Goal: Information Seeking & Learning: Learn about a topic

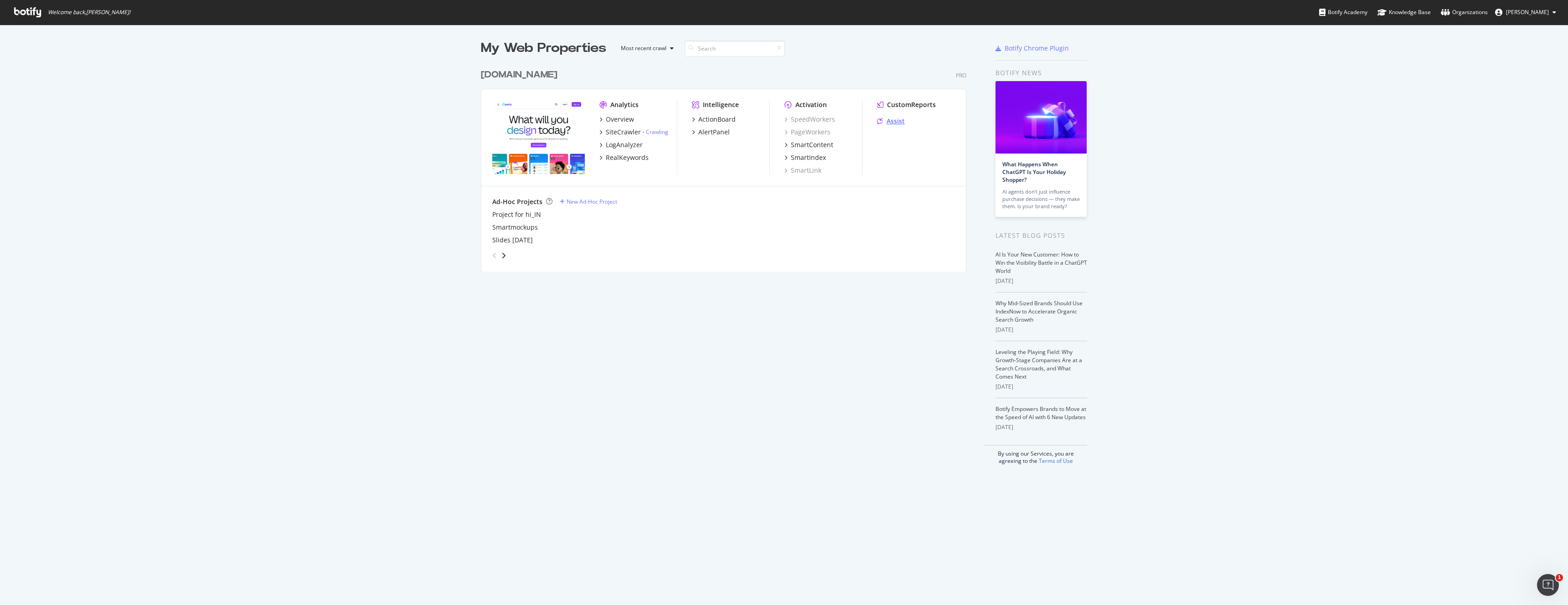
click at [894, 121] on div "Assist" at bounding box center [896, 120] width 19 height 9
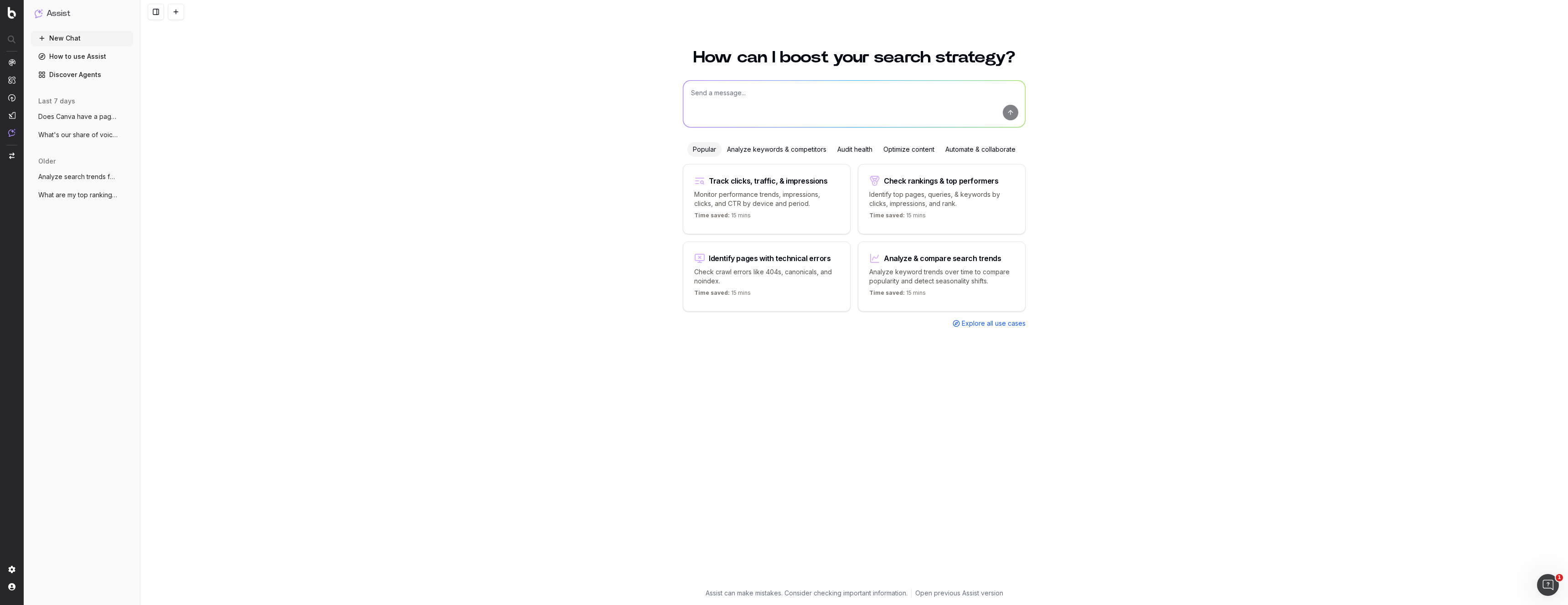
click at [70, 116] on span "Does Canva have a page exist and rank fo" at bounding box center [78, 116] width 80 height 9
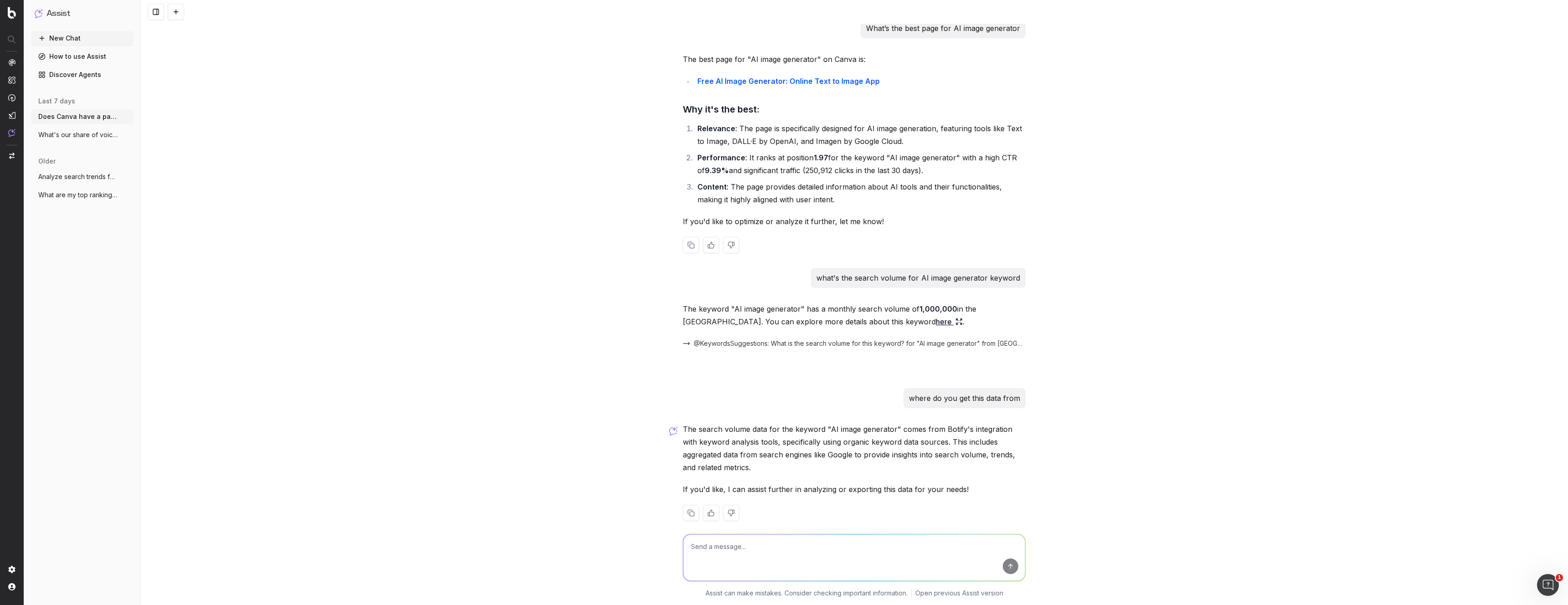
click at [792, 165] on ol "Relevance : The page is specifically designed for AI image generation, featurin…" at bounding box center [854, 164] width 343 height 84
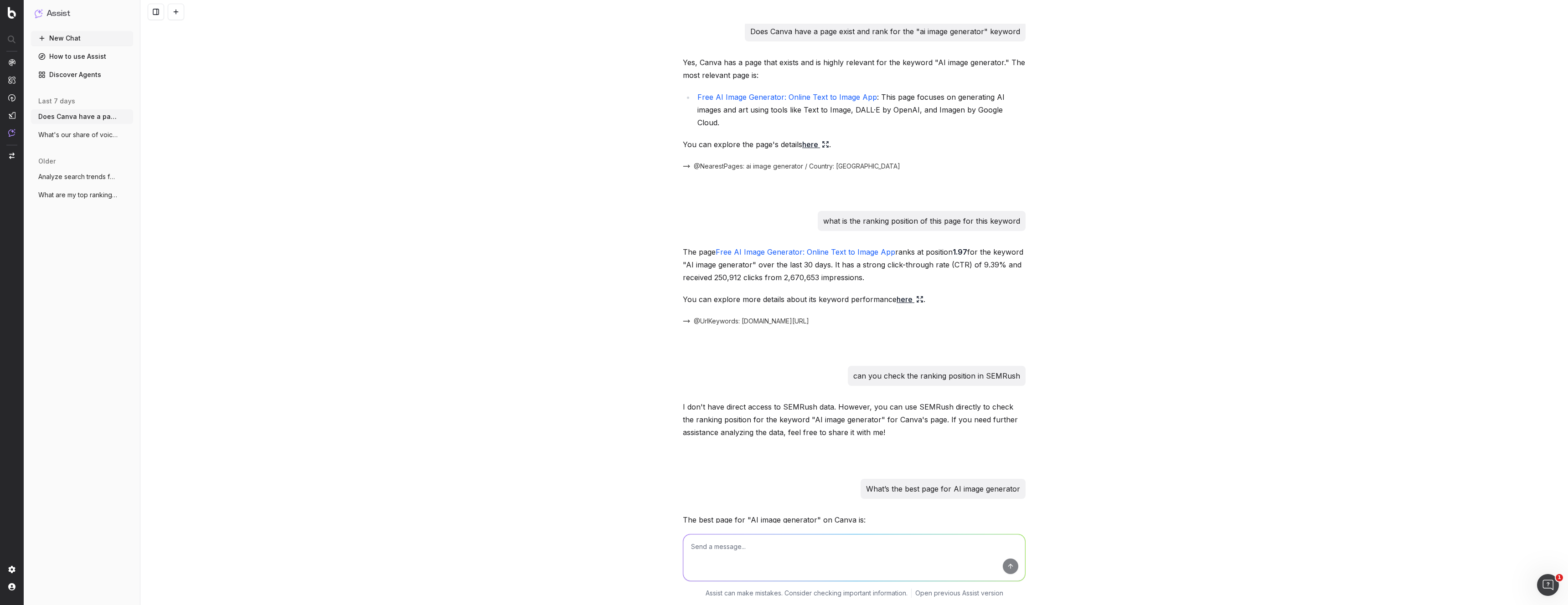
scroll to position [0, 0]
click at [410, 193] on div "Does Canva have a page exist and rank for the "ai image generator" keyword Yes,…" at bounding box center [855, 302] width 1428 height 605
click at [1086, 270] on div "Does Canva have a page exist and rank for the "ai image generator" keyword Yes,…" at bounding box center [855, 302] width 1428 height 605
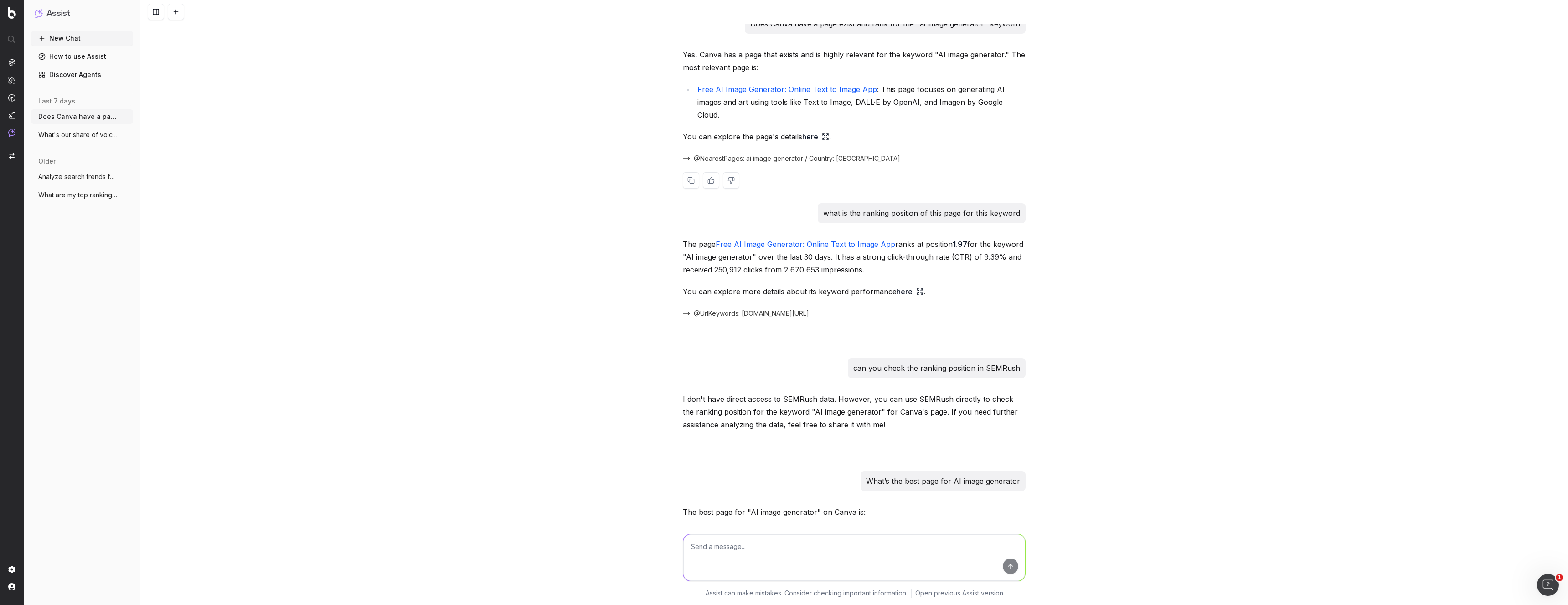
click at [810, 131] on link "here" at bounding box center [816, 137] width 27 height 13
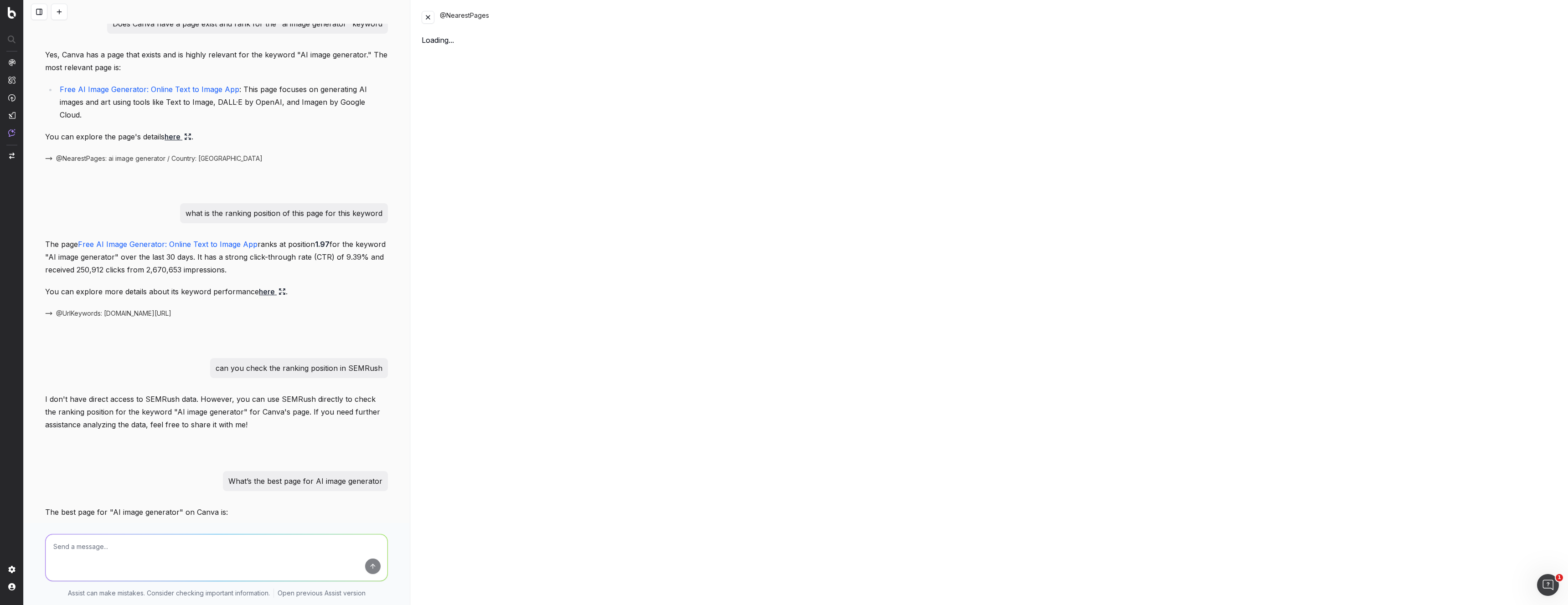
scroll to position [14, 0]
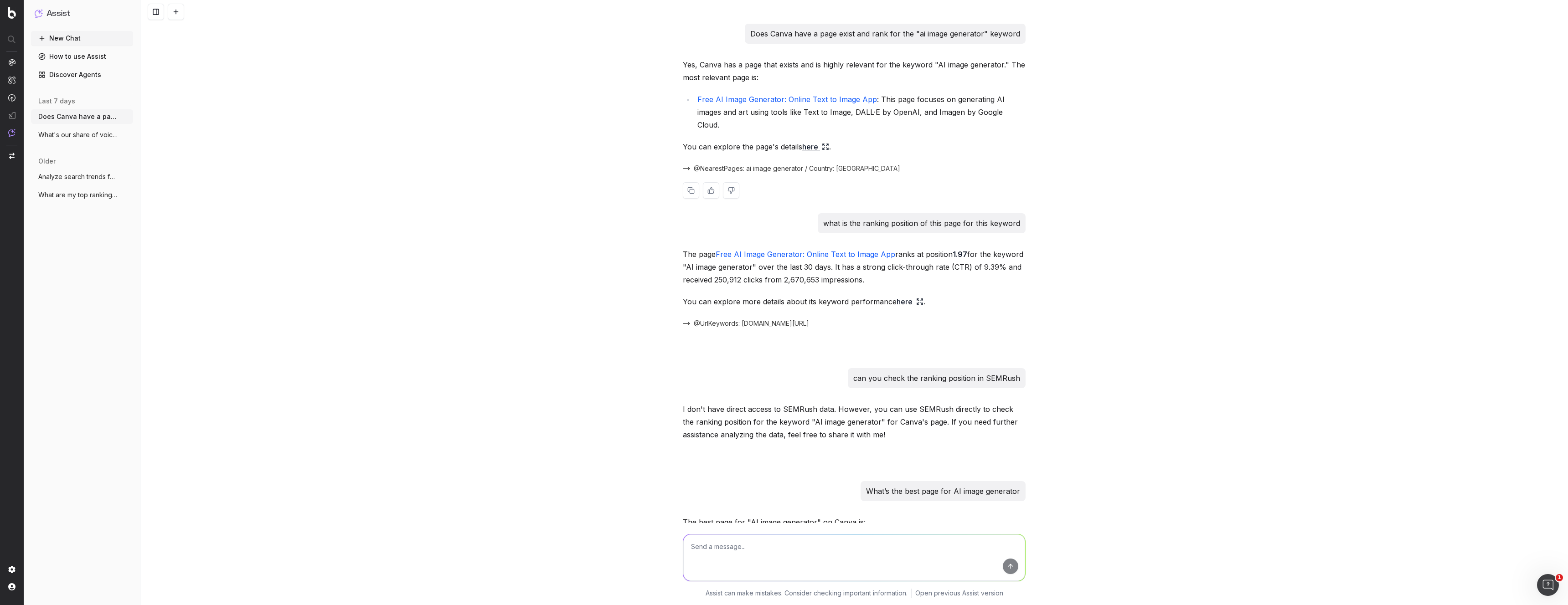
click at [812, 141] on link "here" at bounding box center [816, 147] width 27 height 13
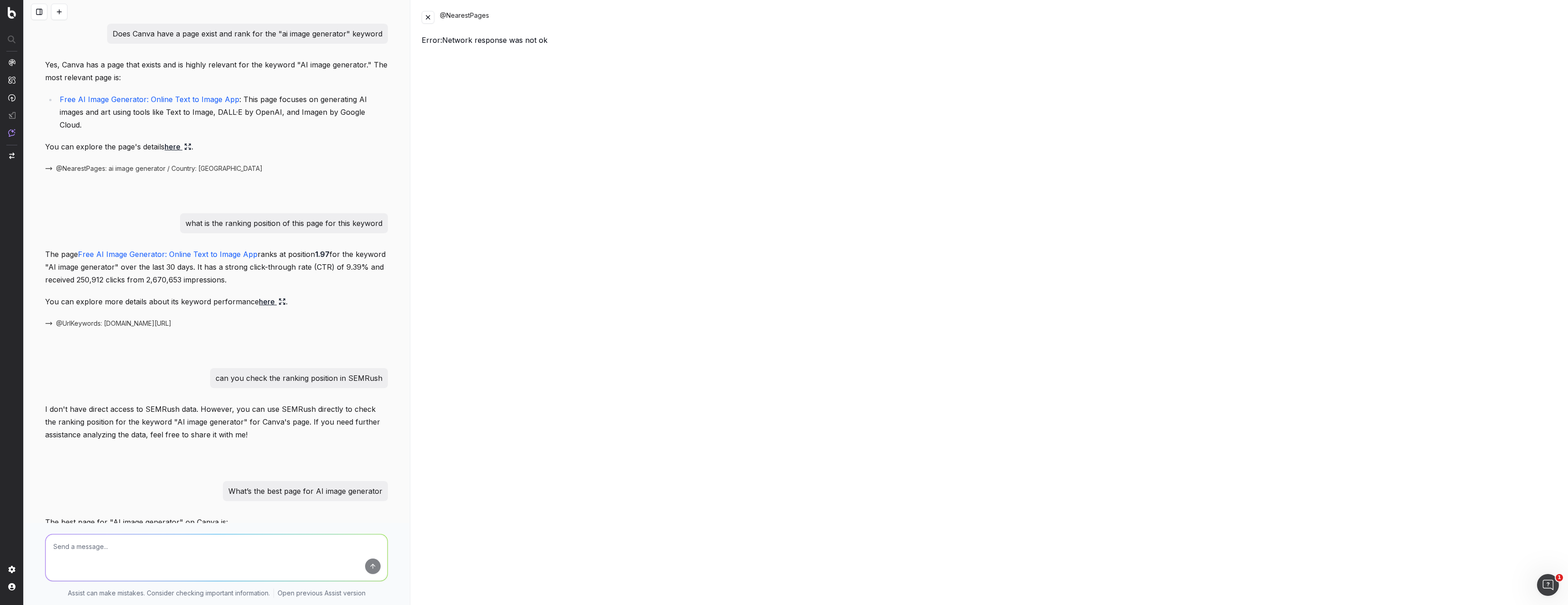
drag, startPoint x: 282, startPoint y: 35, endPoint x: 346, endPoint y: 33, distance: 64.0
click at [343, 31] on p "Does Canva have a page exist and rank for the "ai image generator" keyword" at bounding box center [248, 33] width 270 height 13
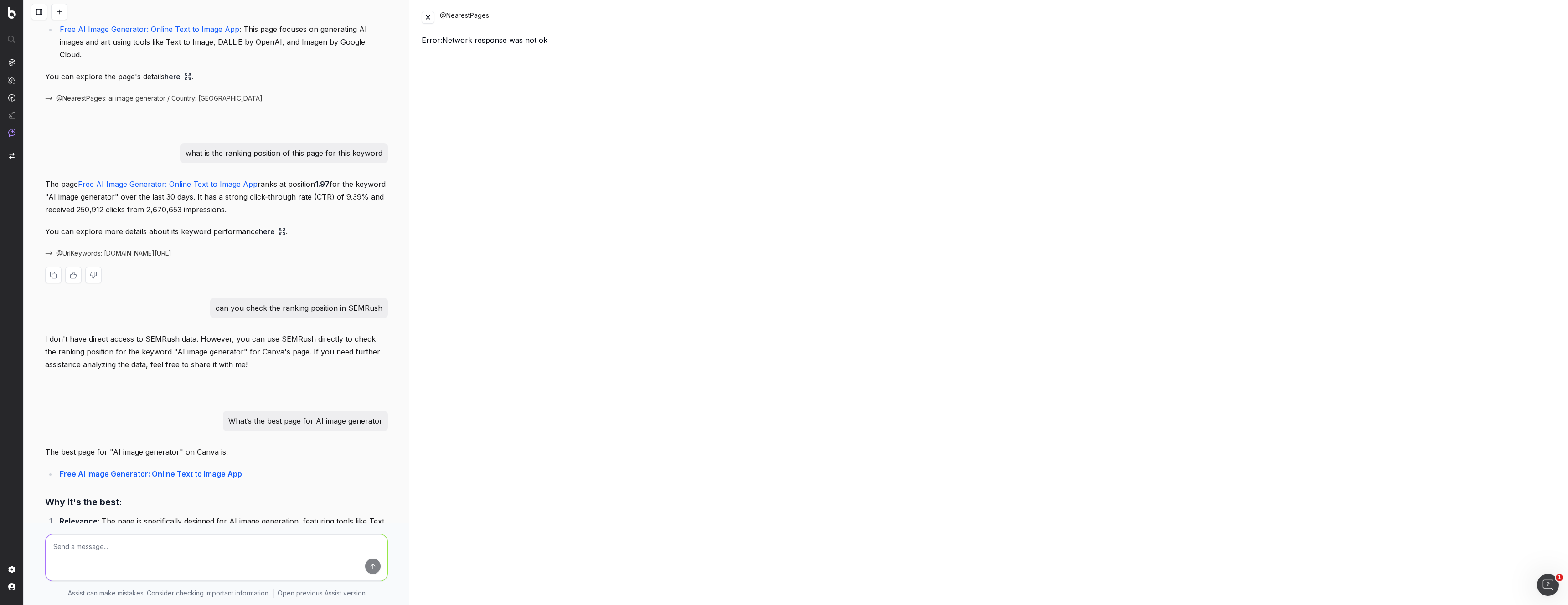
scroll to position [72, 0]
click at [260, 222] on link "here" at bounding box center [272, 228] width 27 height 13
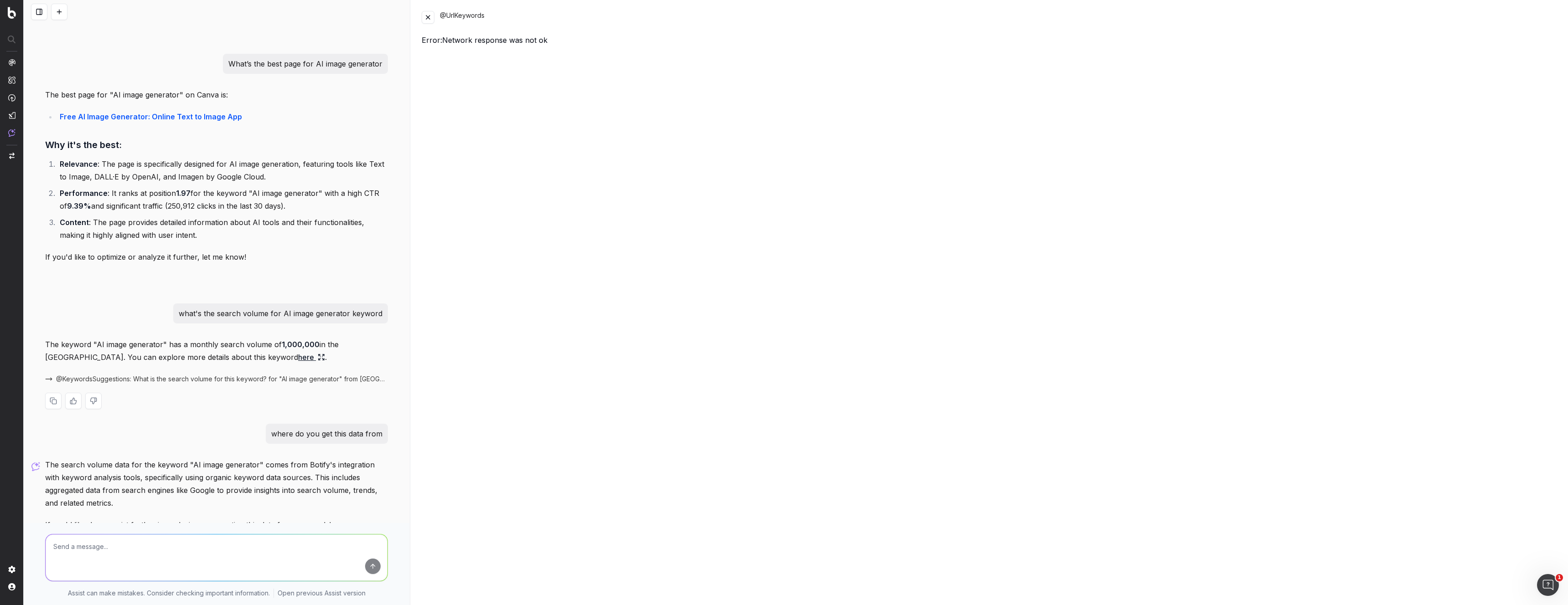
scroll to position [463, 0]
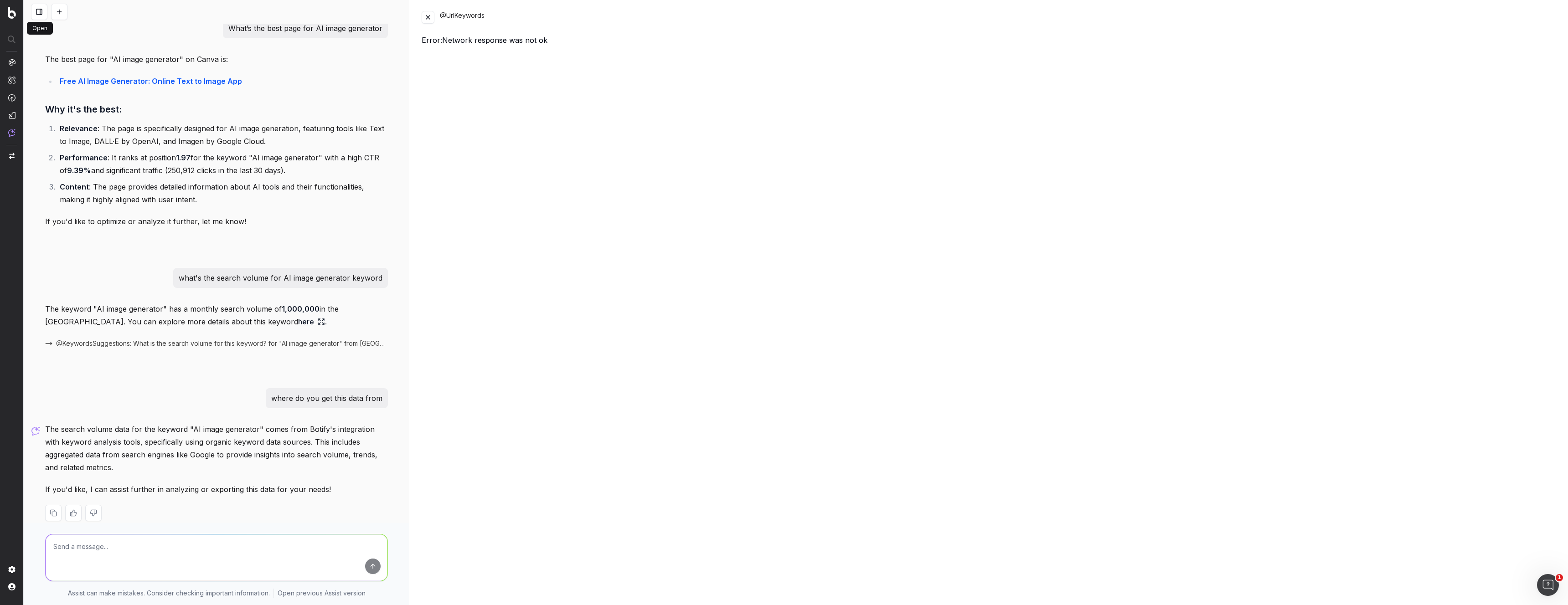
click at [41, 8] on button at bounding box center [39, 11] width 16 height 16
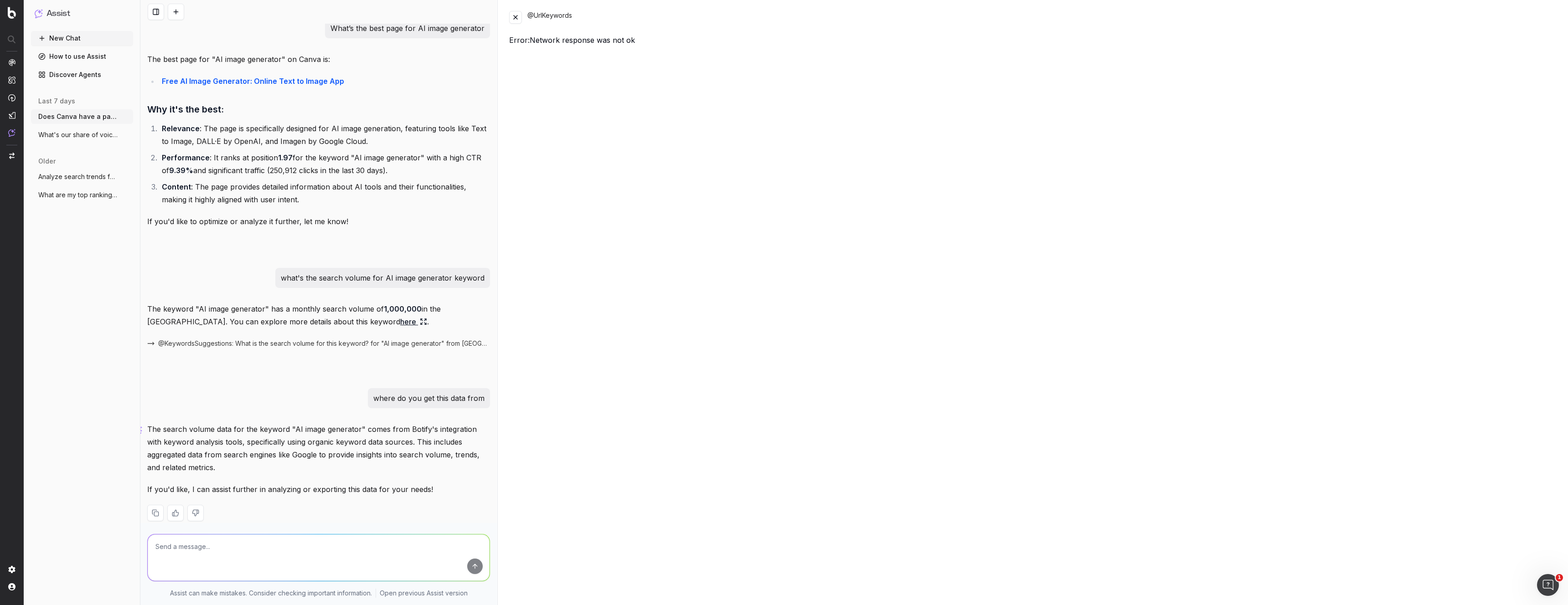
click at [80, 56] on link "How to use Assist" at bounding box center [82, 56] width 102 height 14
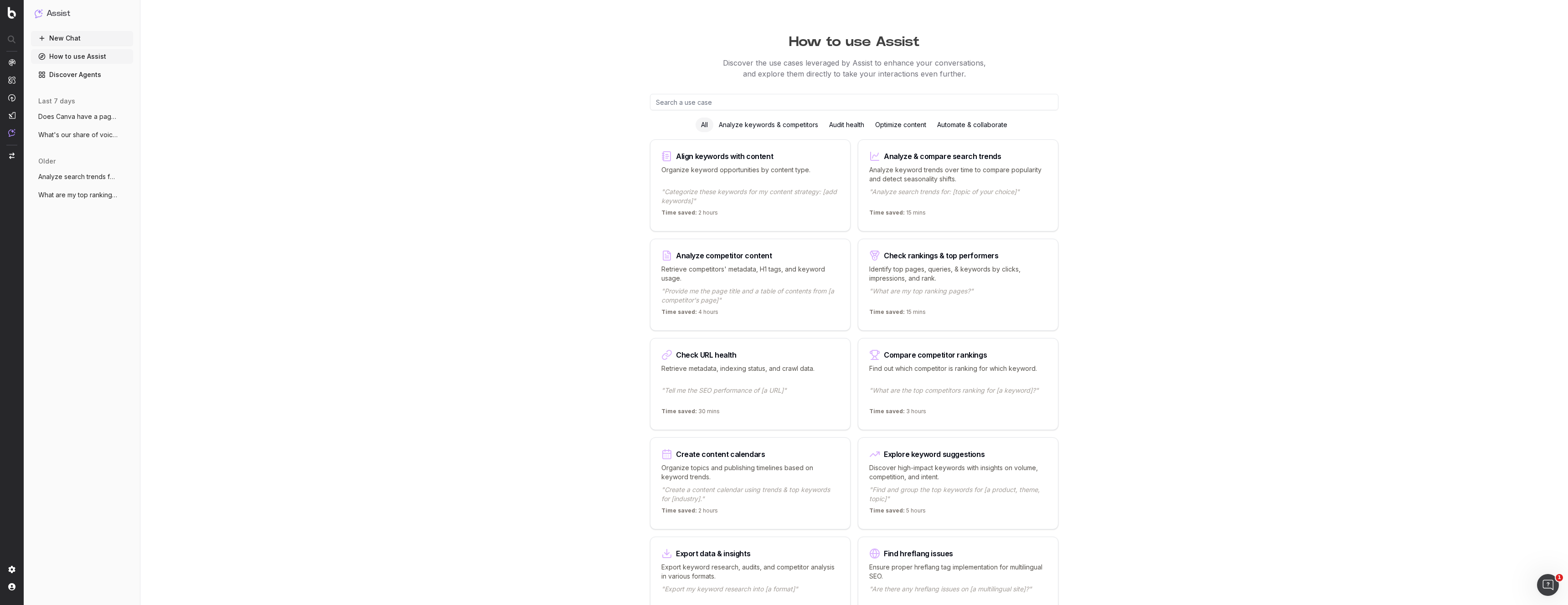
scroll to position [96, 0]
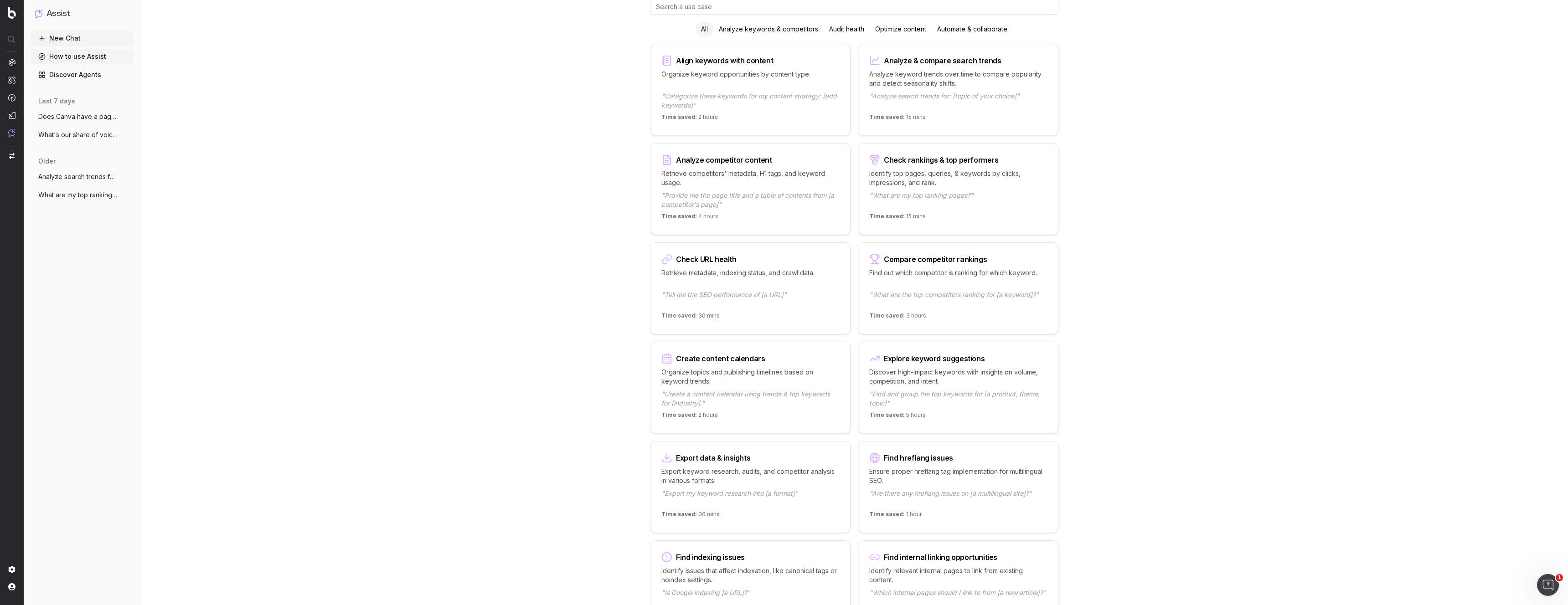
click at [761, 35] on div "Analyze keywords & competitors" at bounding box center [768, 29] width 110 height 14
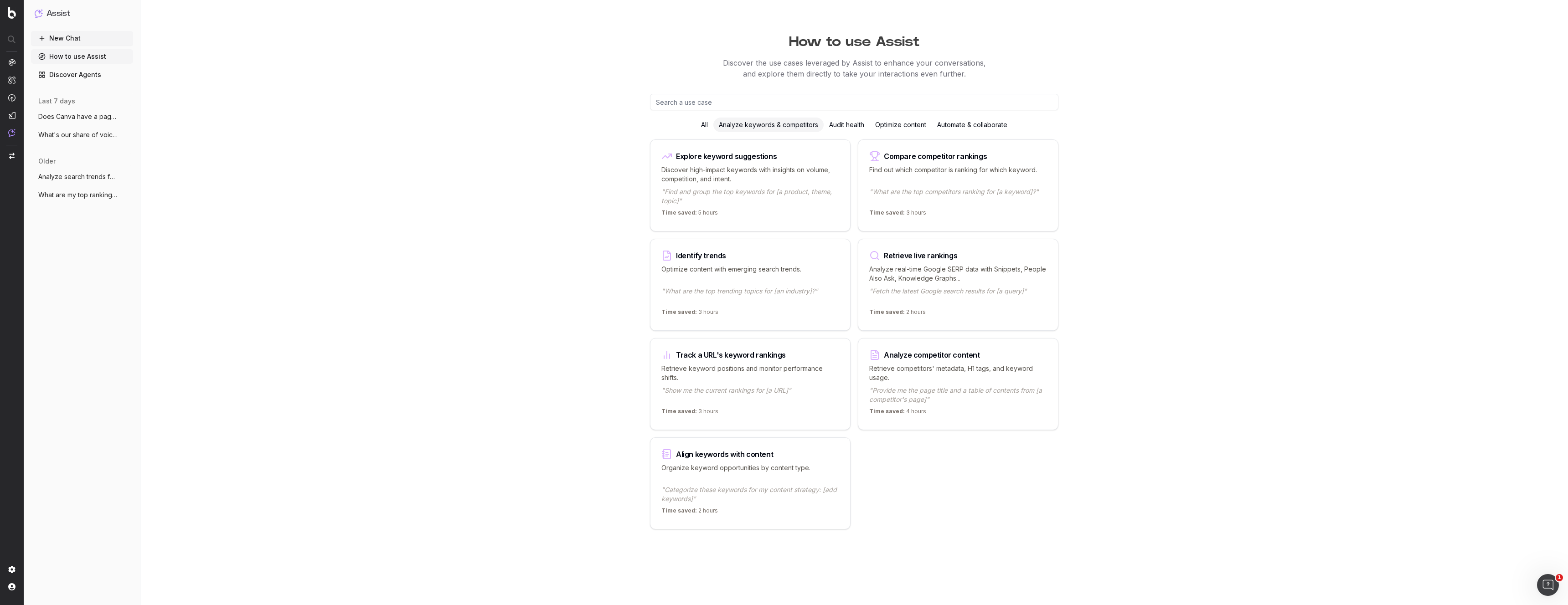
click at [760, 31] on h1 "How to use Assist" at bounding box center [854, 40] width 701 height 21
click at [708, 124] on div "All" at bounding box center [704, 125] width 18 height 14
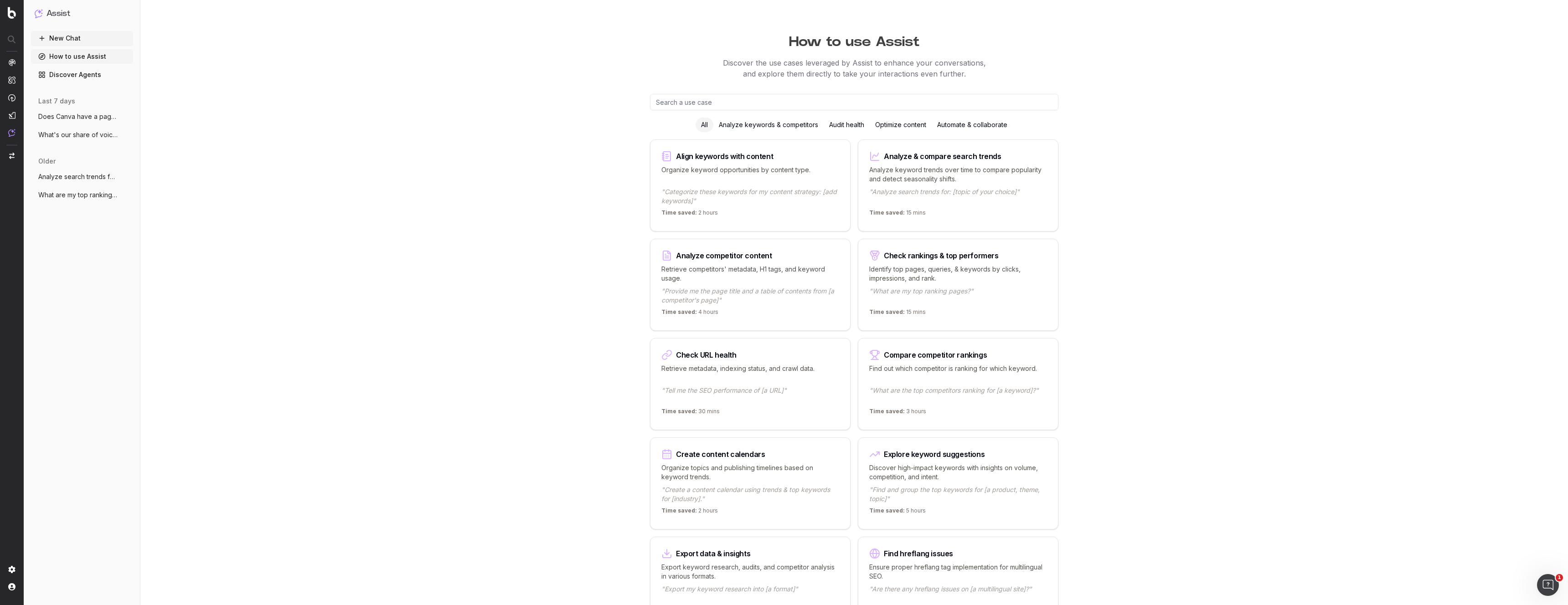
click at [78, 73] on link "Discover Agents" at bounding box center [82, 74] width 102 height 14
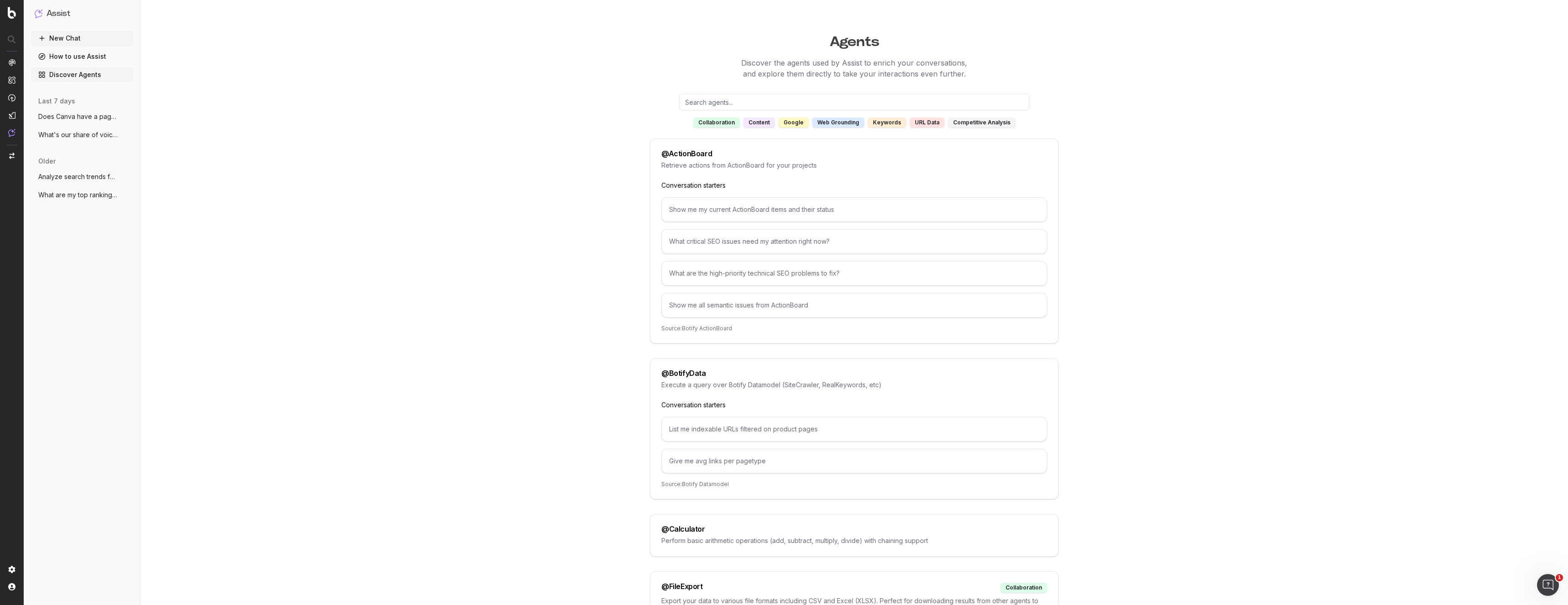
click at [996, 120] on div "competitive analysis" at bounding box center [982, 123] width 67 height 10
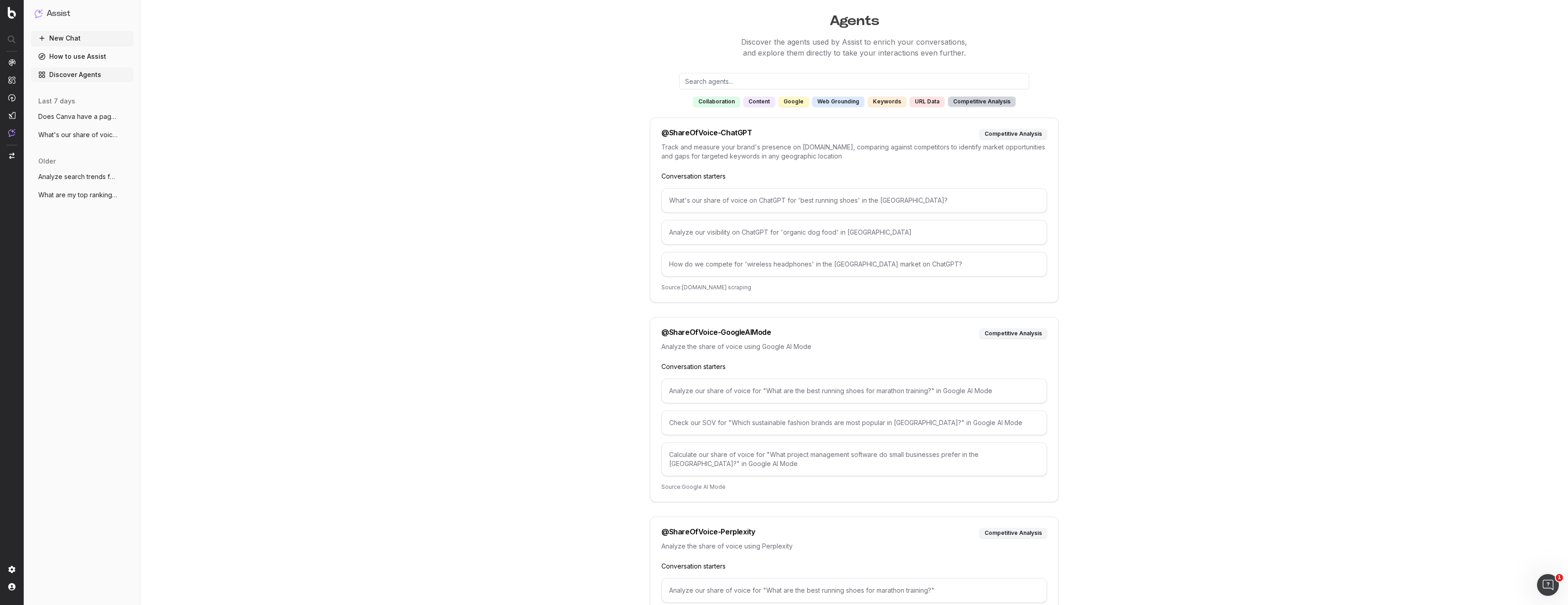
scroll to position [145, 0]
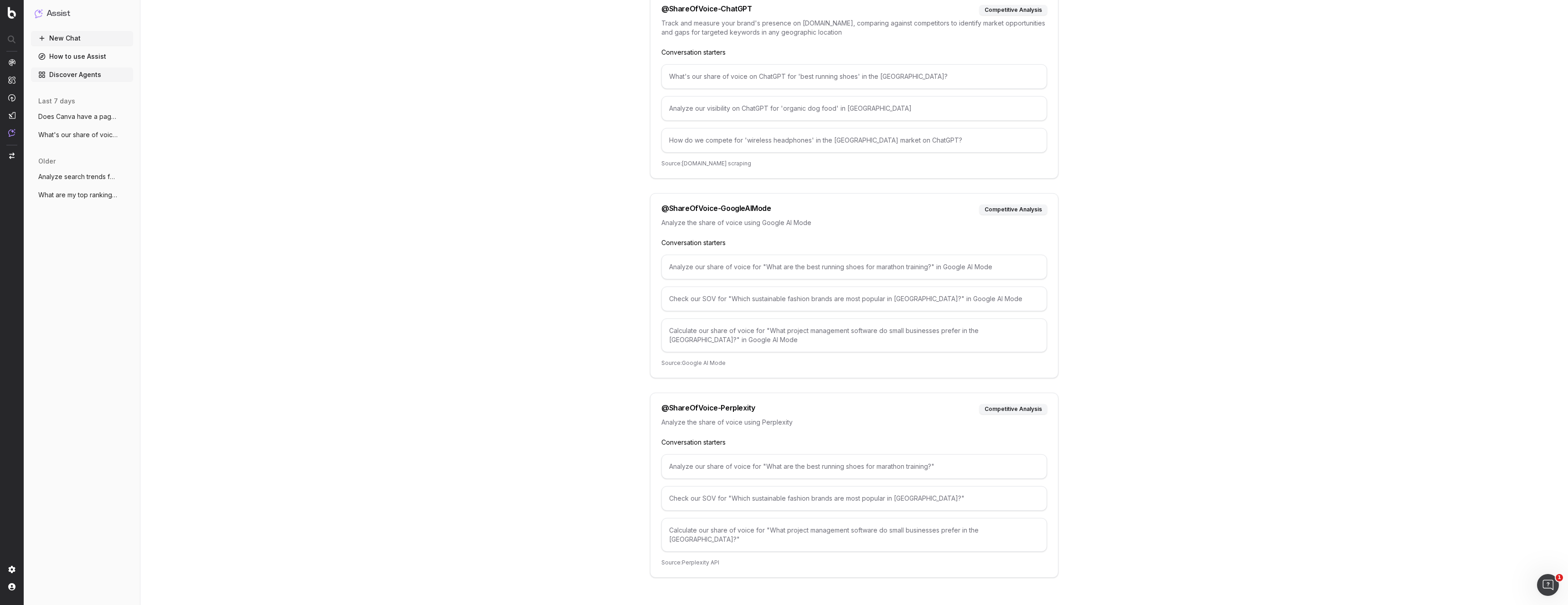
click at [82, 133] on span "What's our share of voice on ChatGPT for" at bounding box center [78, 135] width 80 height 9
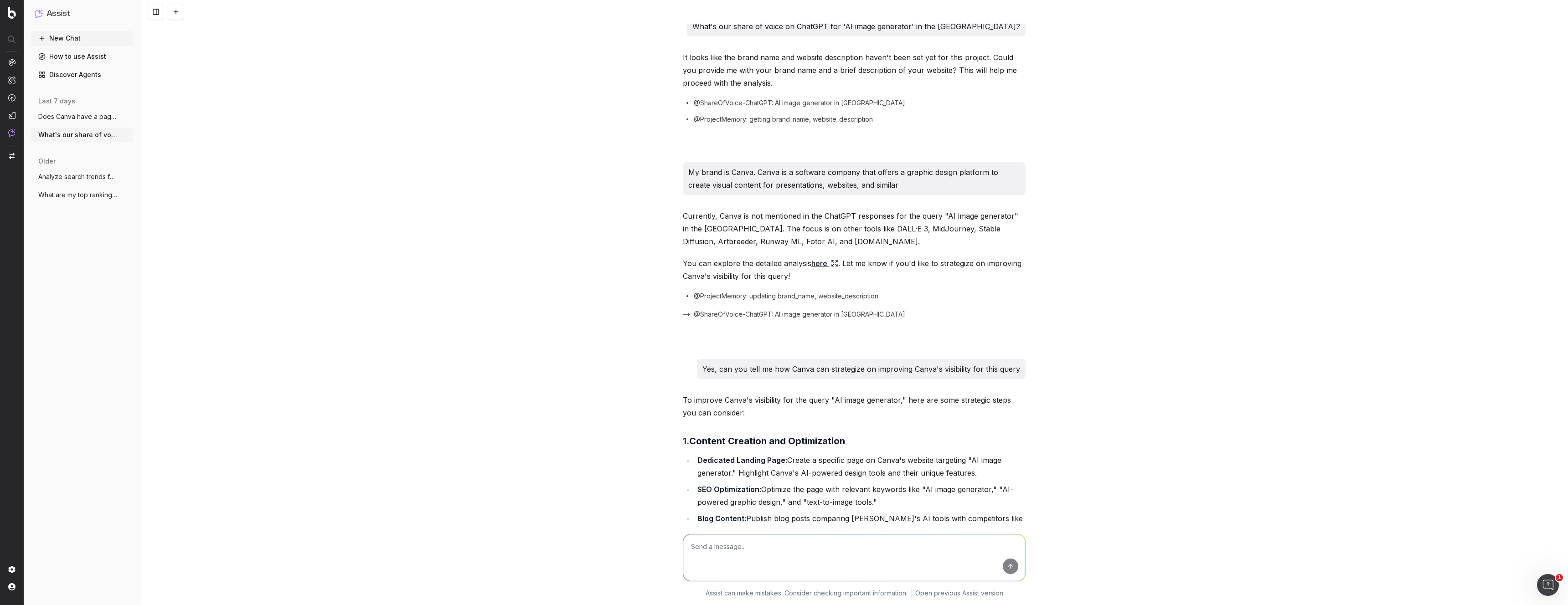
click at [152, 10] on button at bounding box center [155, 11] width 16 height 16
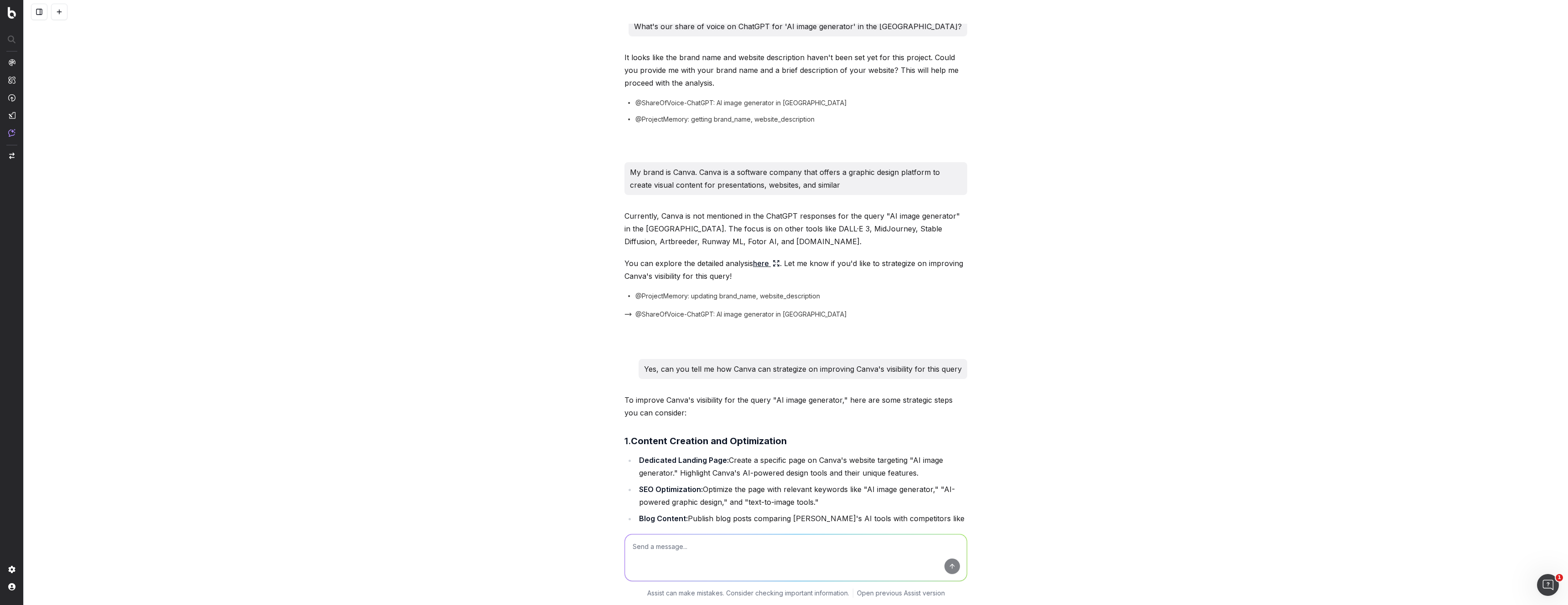
click at [40, 13] on button at bounding box center [39, 11] width 16 height 16
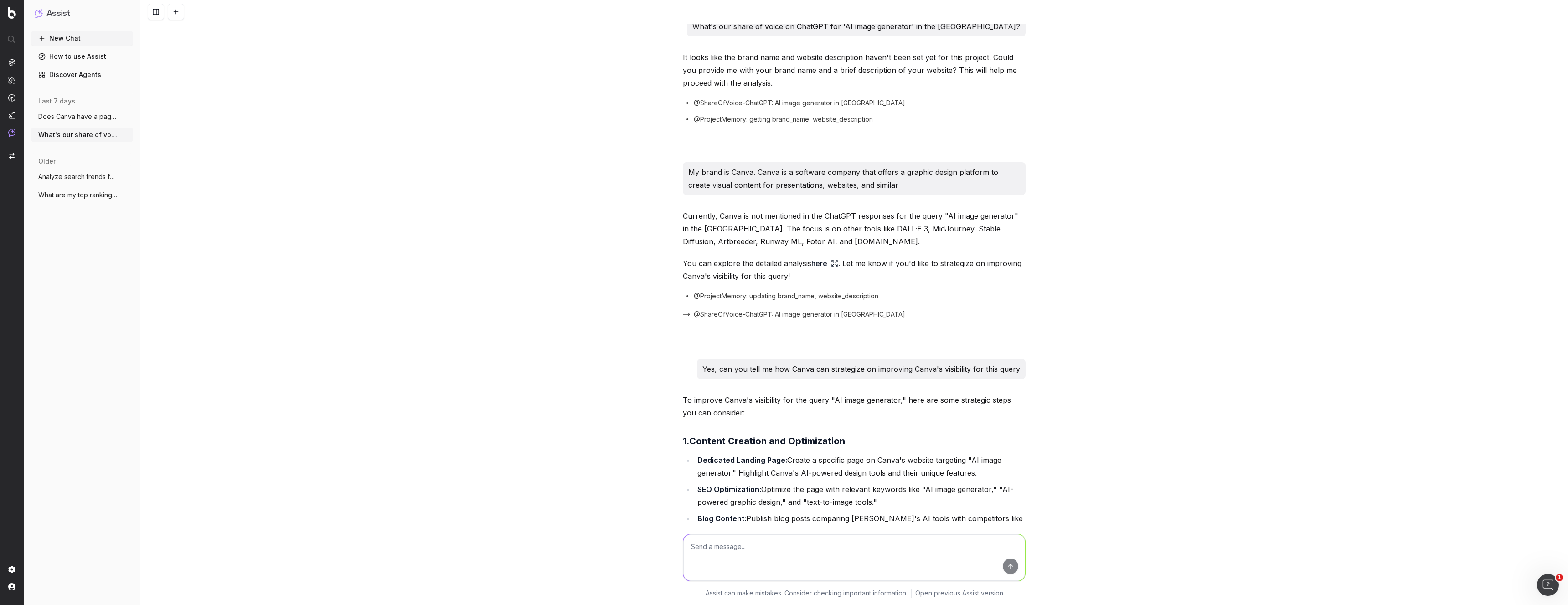
click at [63, 59] on link "How to use Assist" at bounding box center [82, 56] width 102 height 14
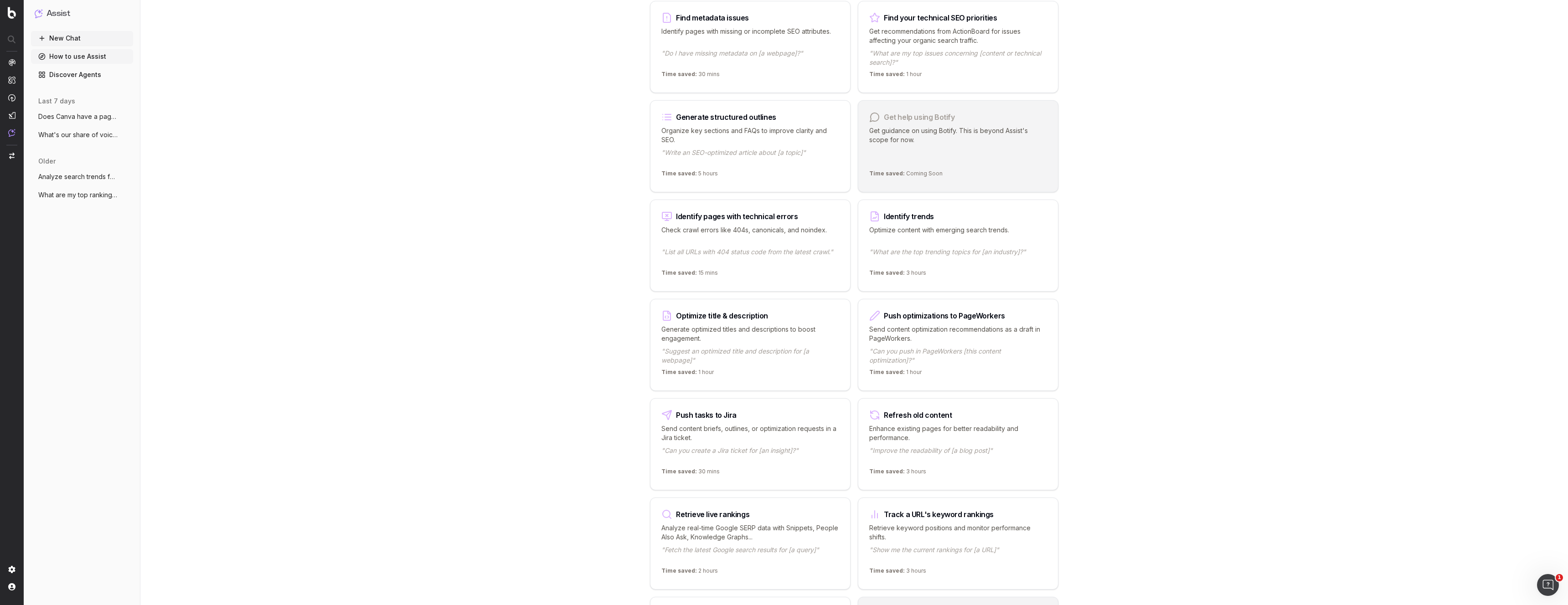
scroll to position [854, 0]
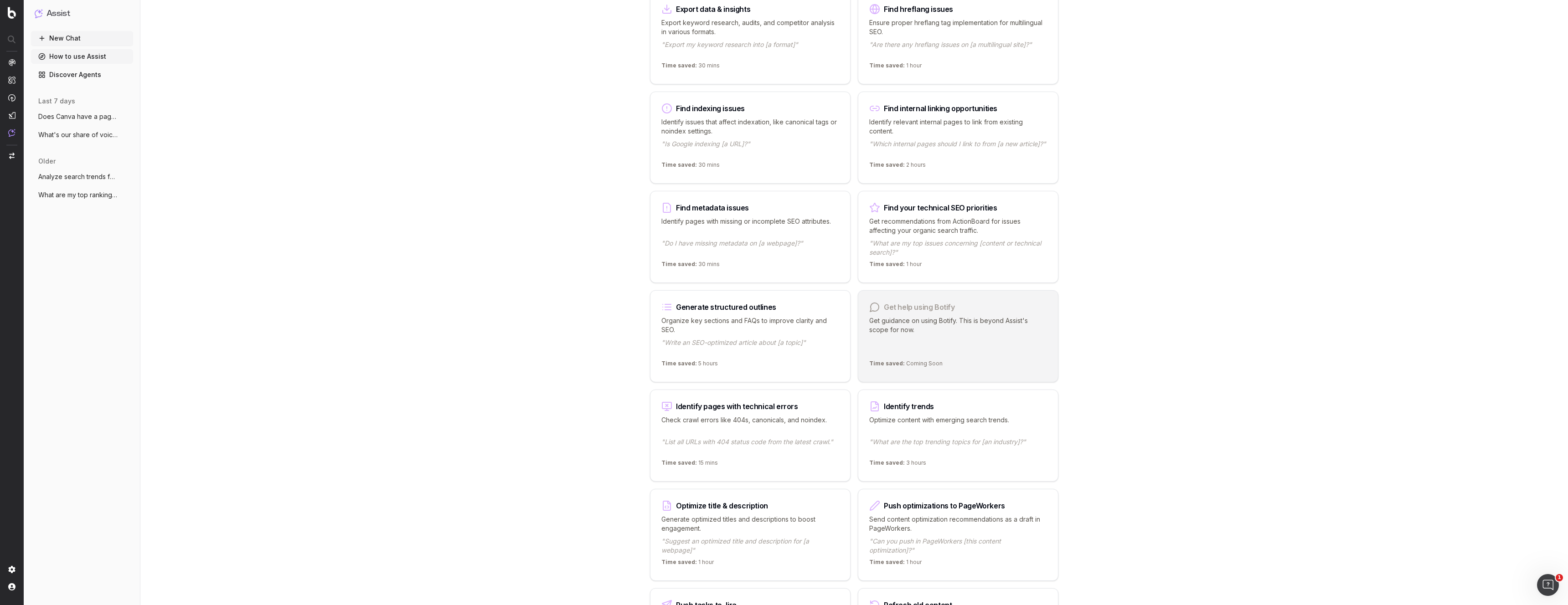
scroll to position [527, 0]
